Goal: Register for event/course

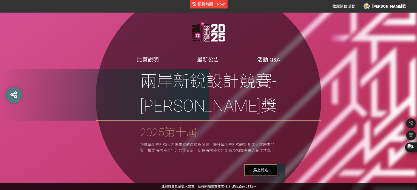
click at [268, 165] on span "馬上報名" at bounding box center [260, 171] width 33 height 12
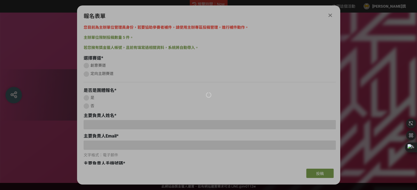
type input "hua-can-jiang1497872493"
type input "huacanaward@gmail.com"
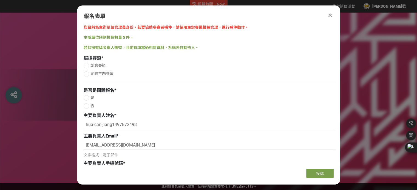
click at [330, 16] on icon at bounding box center [330, 15] width 4 height 5
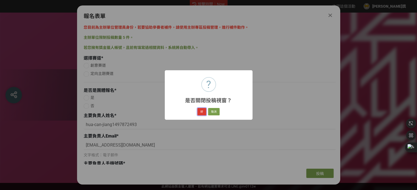
click at [203, 114] on button "好" at bounding box center [201, 112] width 9 height 8
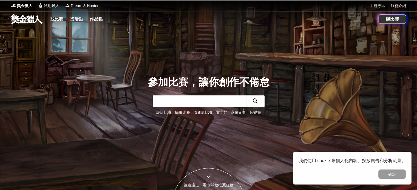
click at [379, 7] on link "主辦專區" at bounding box center [376, 6] width 15 height 6
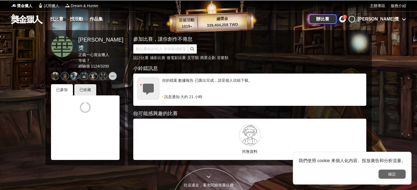
click at [388, 174] on button "確定" at bounding box center [391, 174] width 27 height 9
